Goal: Information Seeking & Learning: Learn about a topic

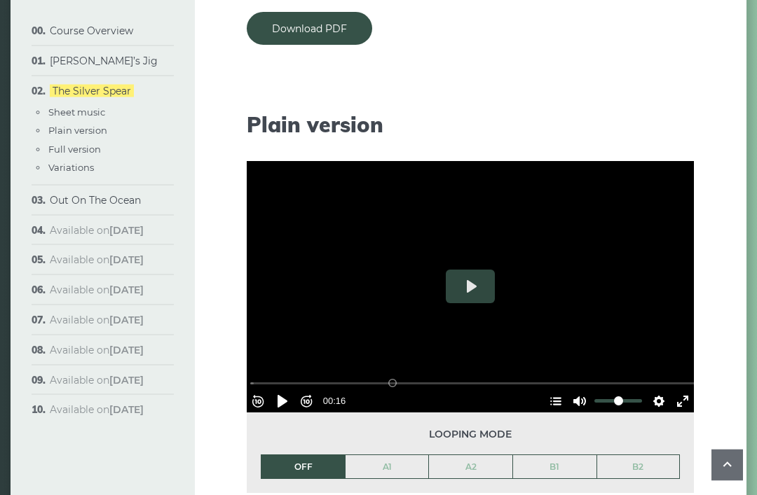
scroll to position [1296, 0]
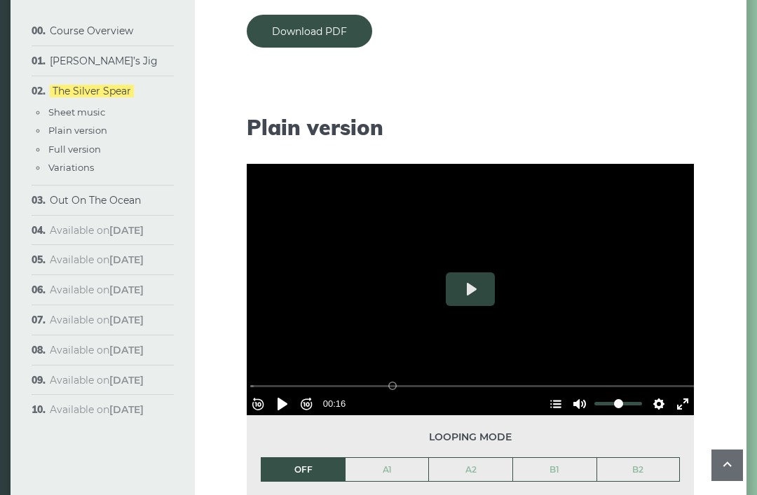
click at [123, 198] on link "Out On The Ocean" at bounding box center [95, 200] width 91 height 13
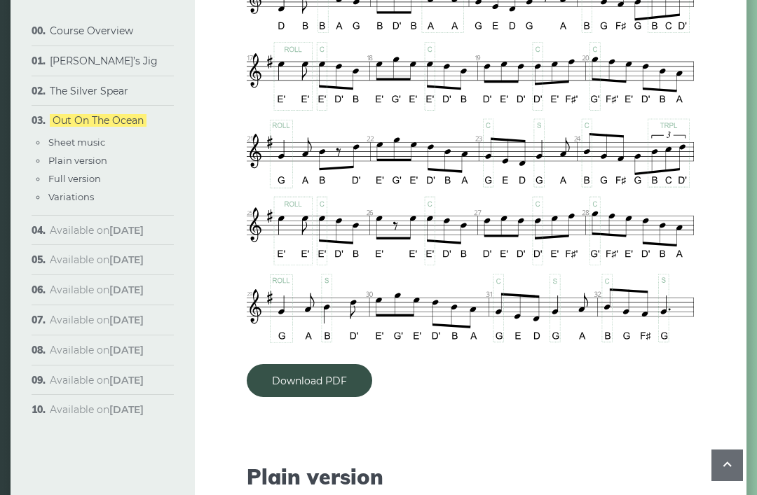
click at [333, 385] on link "Download PDF" at bounding box center [309, 380] width 125 height 33
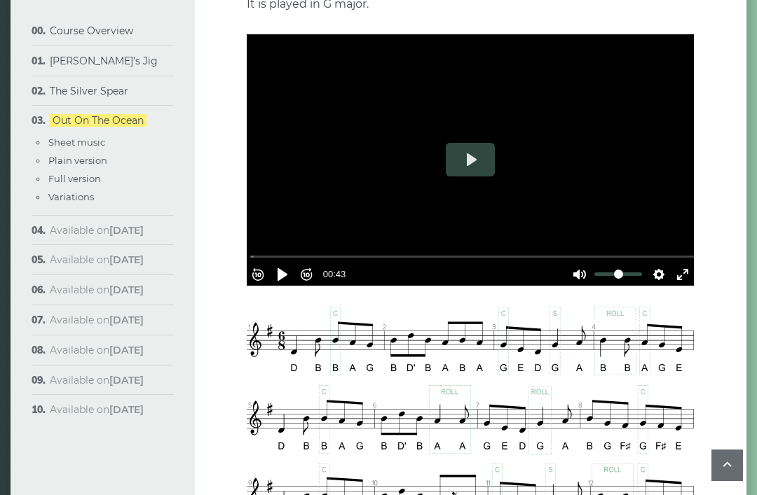
scroll to position [286, 0]
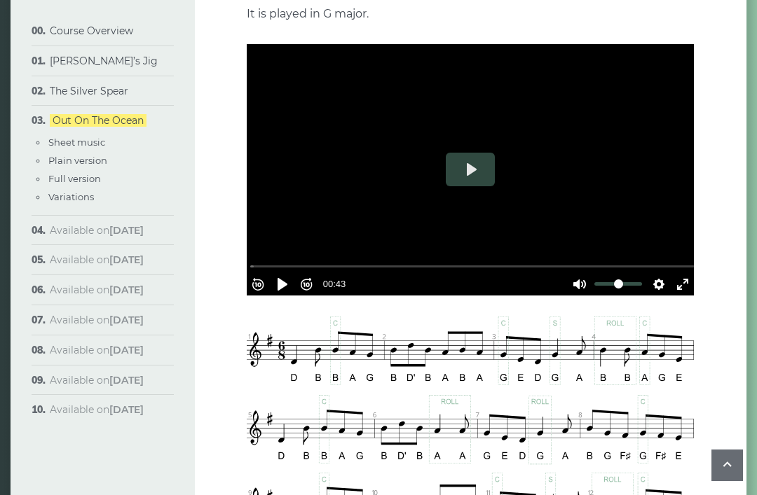
click at [481, 182] on button "Play" at bounding box center [470, 170] width 49 height 34
click at [675, 277] on button "Exit fullscreen Enter fullscreen" at bounding box center [682, 284] width 22 height 22
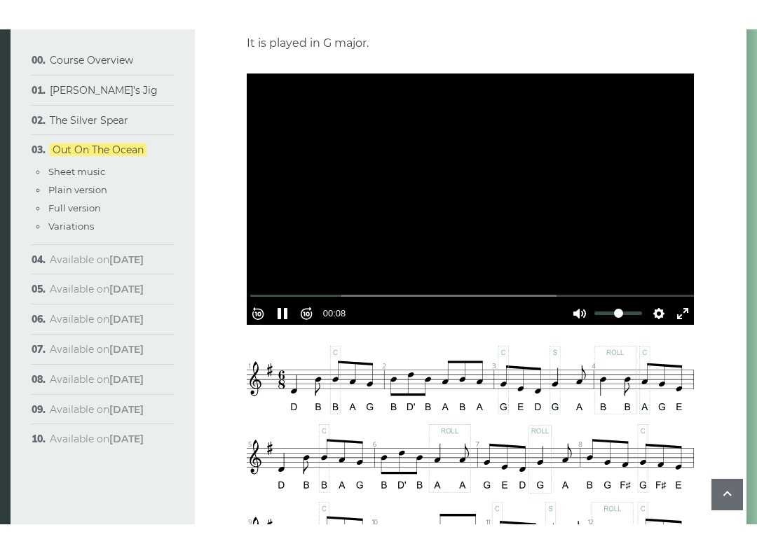
scroll to position [14, 0]
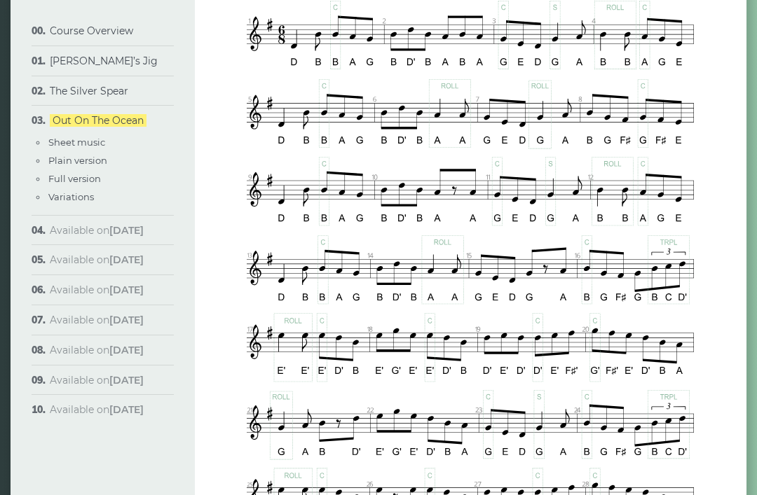
type input "*****"
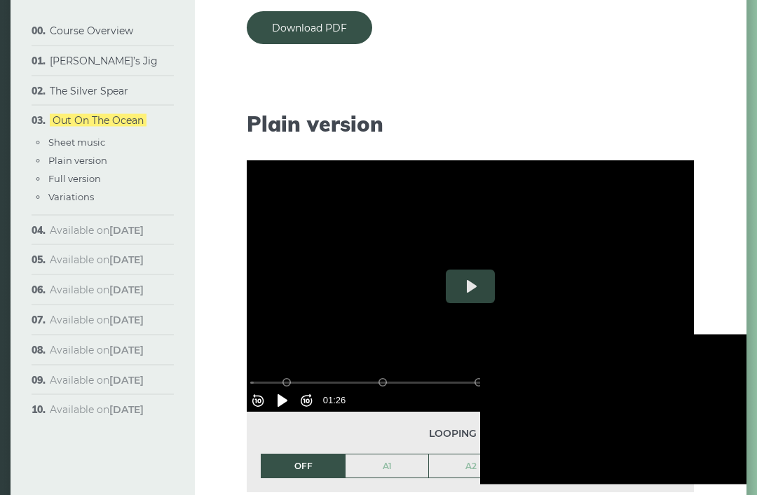
click at [476, 294] on button "Play" at bounding box center [470, 287] width 49 height 34
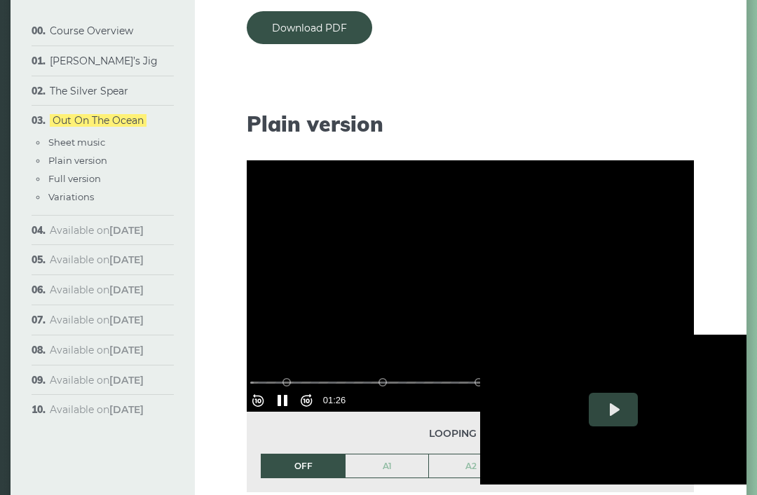
click at [498, 417] on div at bounding box center [613, 410] width 266 height 150
click at [715, 398] on div at bounding box center [613, 410] width 266 height 150
click at [508, 397] on div at bounding box center [613, 410] width 266 height 150
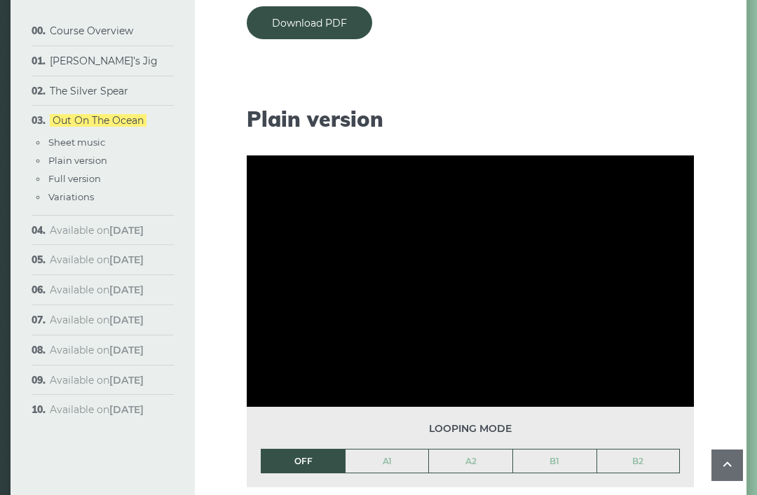
scroll to position [1235, 0]
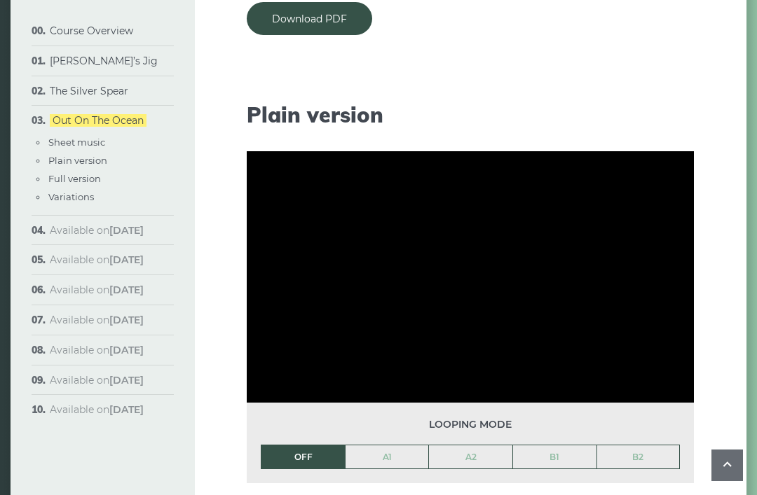
click at [391, 457] on link "A1" at bounding box center [386, 458] width 83 height 24
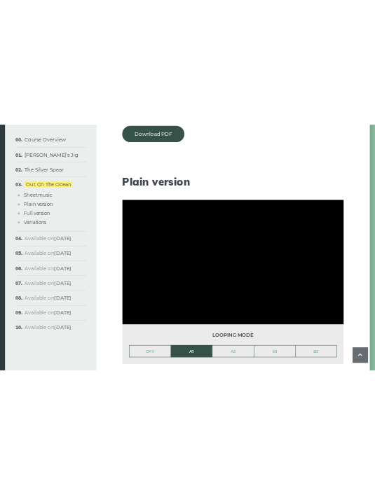
scroll to position [842, 0]
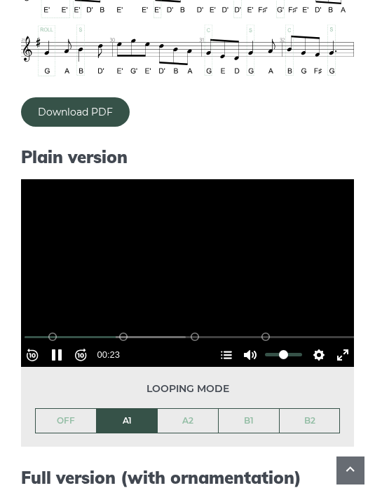
click at [63, 345] on button "Pause Play" at bounding box center [57, 355] width 22 height 22
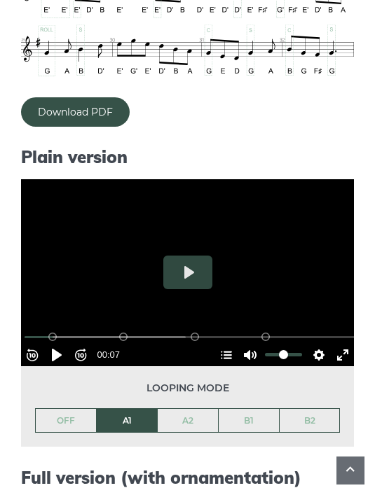
click at [64, 355] on button "Pause Play" at bounding box center [57, 355] width 22 height 22
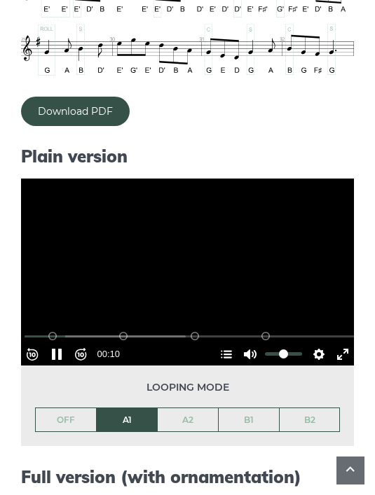
click at [311, 356] on button "Settings" at bounding box center [319, 354] width 22 height 22
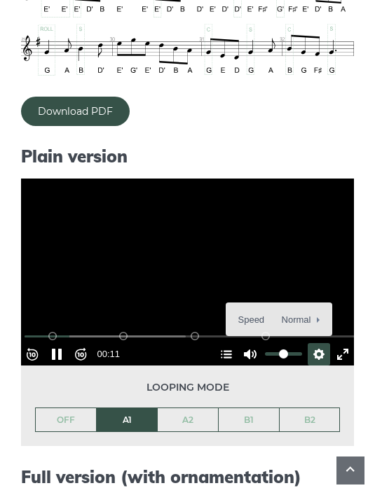
click at [293, 312] on span "Speed Normal" at bounding box center [272, 319] width 69 height 15
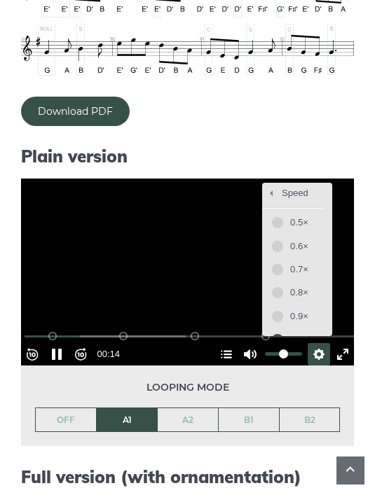
click at [277, 223] on button "0.5×" at bounding box center [297, 223] width 60 height 22
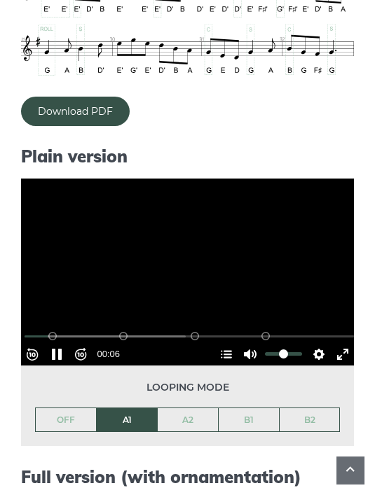
click at [60, 357] on button "Pause Play" at bounding box center [57, 354] width 22 height 22
click at [315, 348] on button "Settings" at bounding box center [319, 354] width 22 height 22
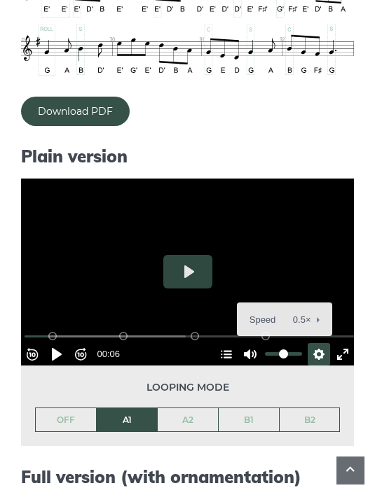
click at [301, 309] on button "Speed 0.5×" at bounding box center [284, 320] width 85 height 22
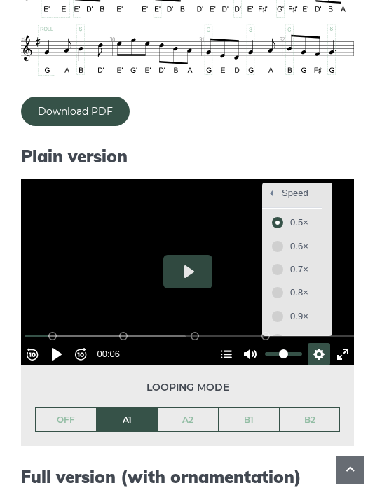
click at [278, 285] on button "0.8×" at bounding box center [297, 293] width 60 height 22
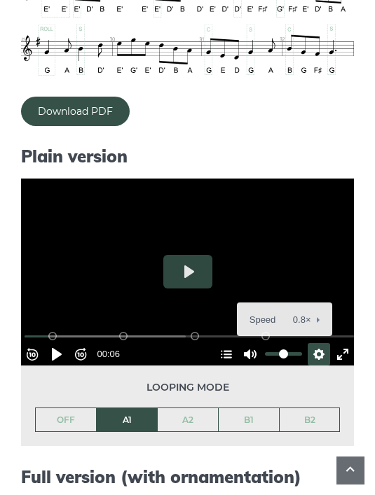
click at [43, 350] on button "Rewind 10s" at bounding box center [32, 354] width 22 height 22
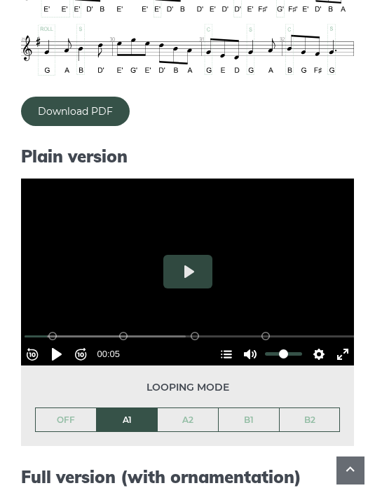
click at [64, 348] on button "Pause Play" at bounding box center [57, 354] width 22 height 22
click at [57, 349] on button "Pause Play" at bounding box center [57, 354] width 22 height 22
type input "****"
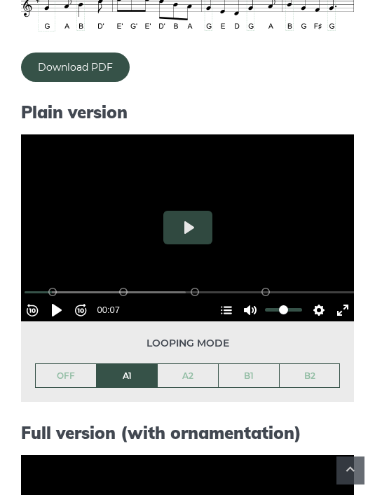
scroll to position [888, 0]
